Goal: Transaction & Acquisition: Purchase product/service

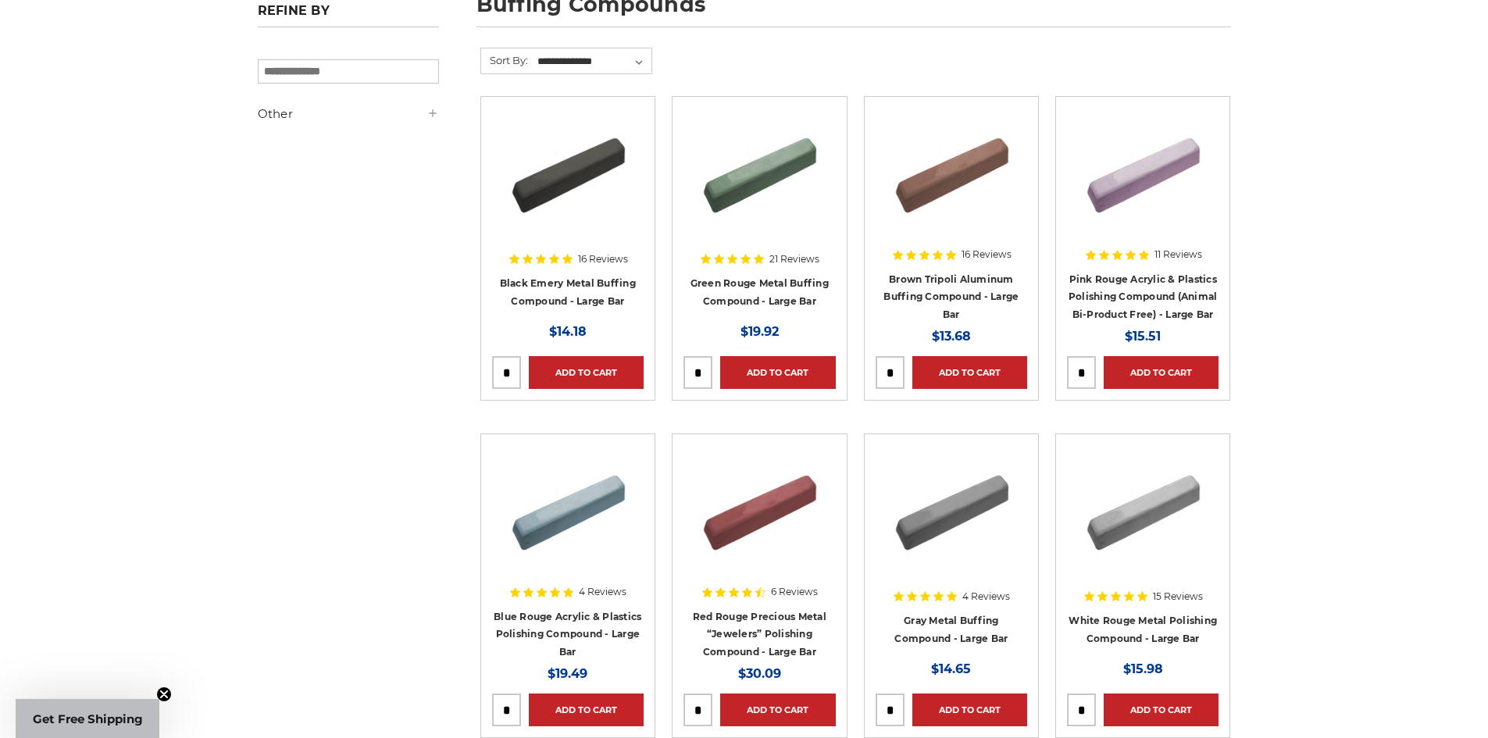
scroll to position [234, 0]
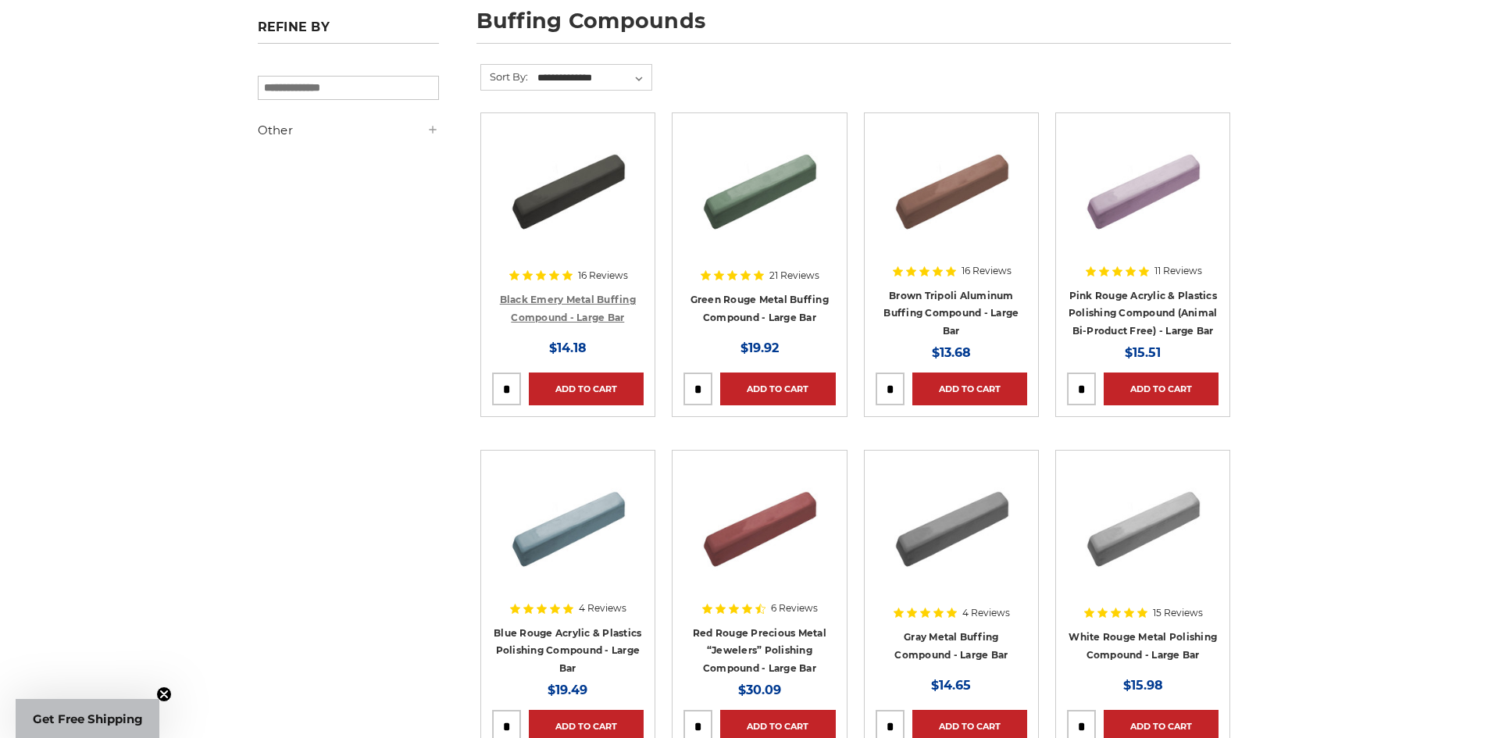
click at [587, 316] on link "Black Emery Metal Buffing Compound - Large Bar" at bounding box center [568, 309] width 136 height 30
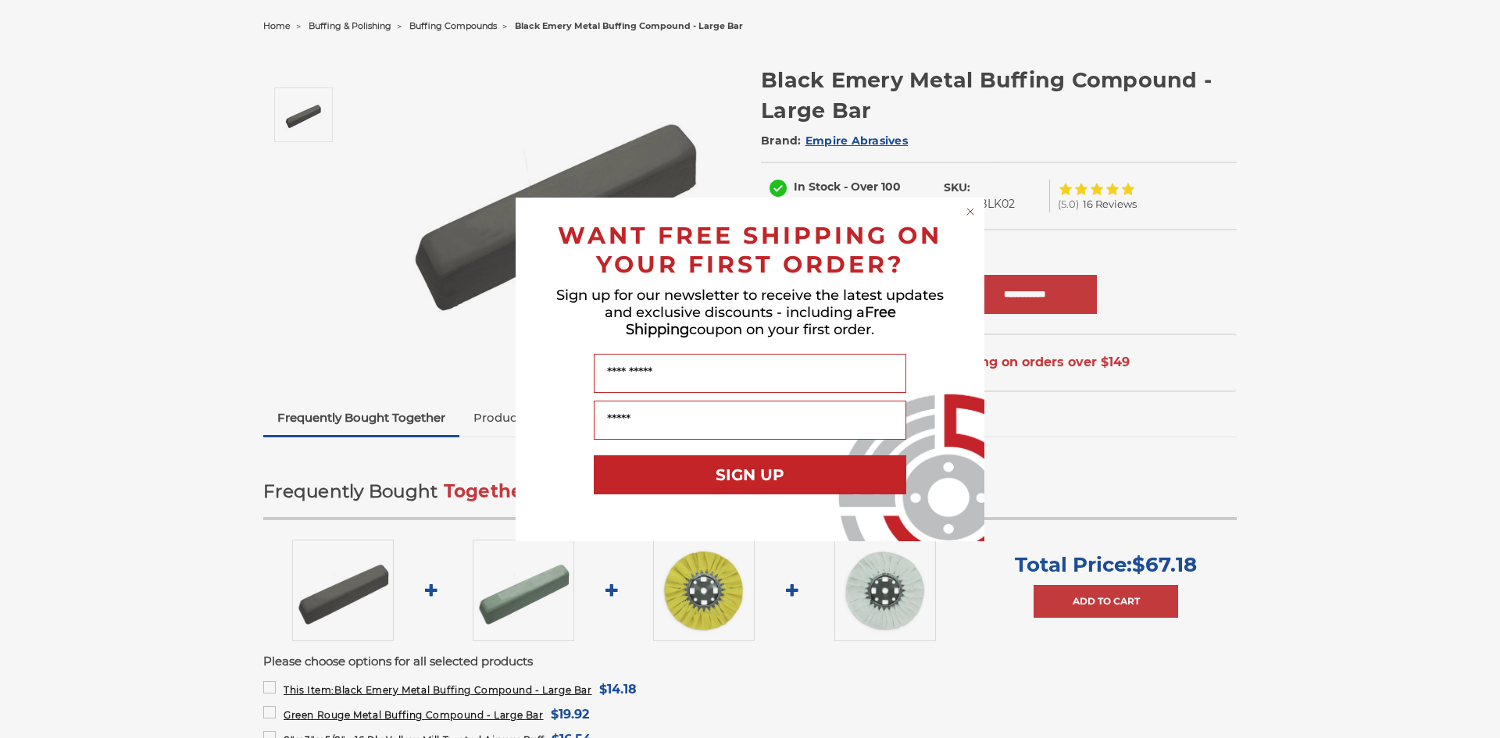
click at [969, 210] on icon "Close dialog" at bounding box center [970, 212] width 6 height 6
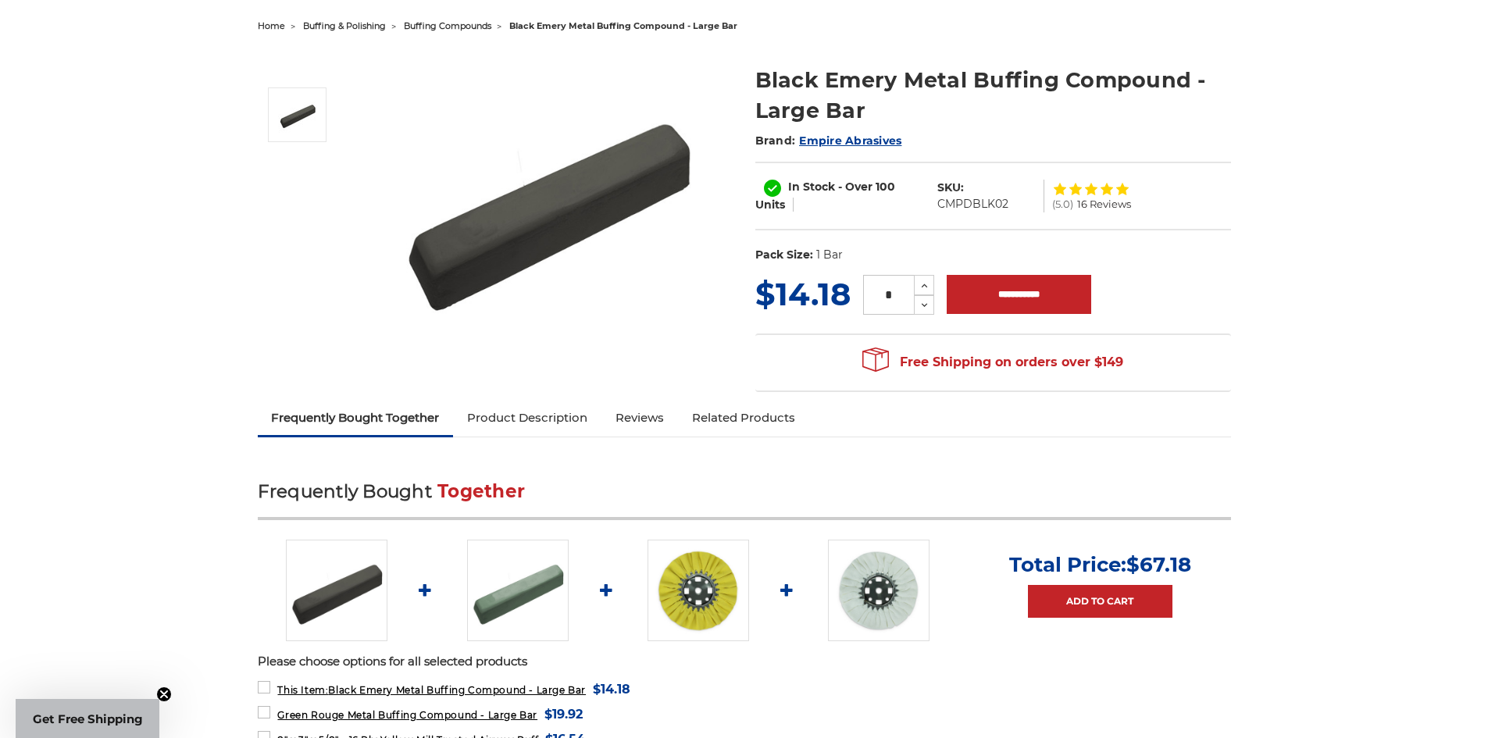
click at [528, 416] on link "Product Description" at bounding box center [527, 418] width 148 height 34
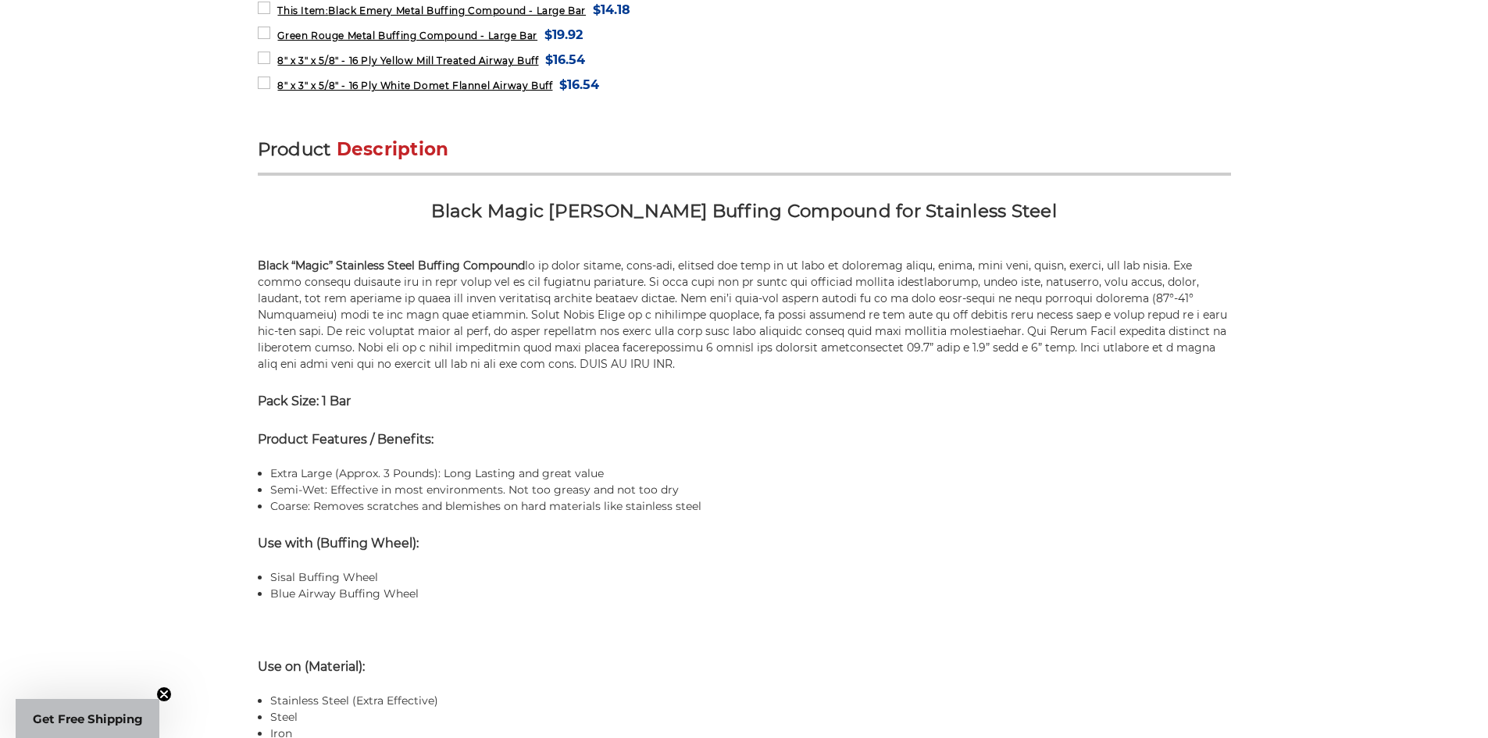
scroll to position [801, 0]
